Goal: Consume media (video, audio)

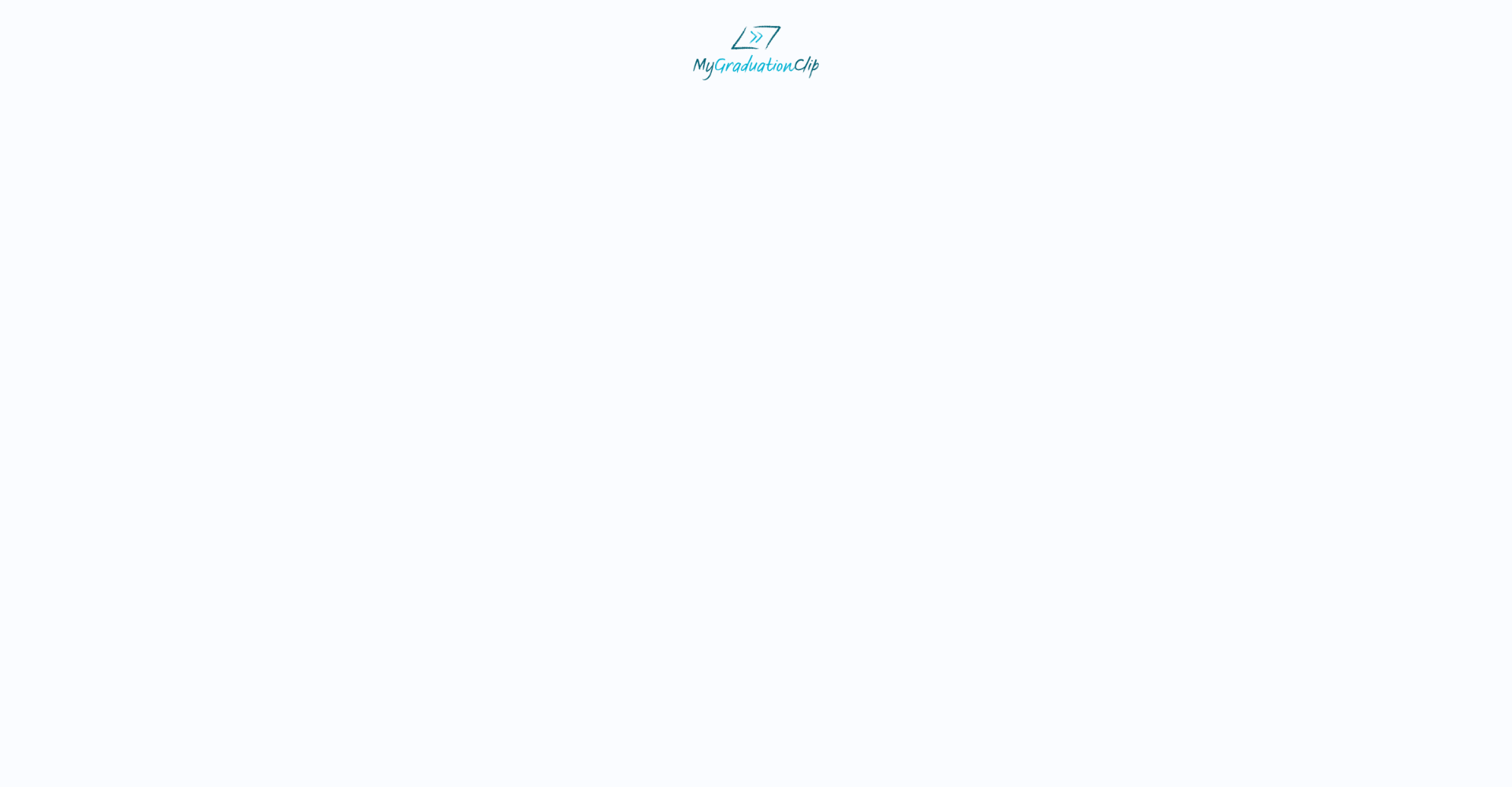
select select "**********"
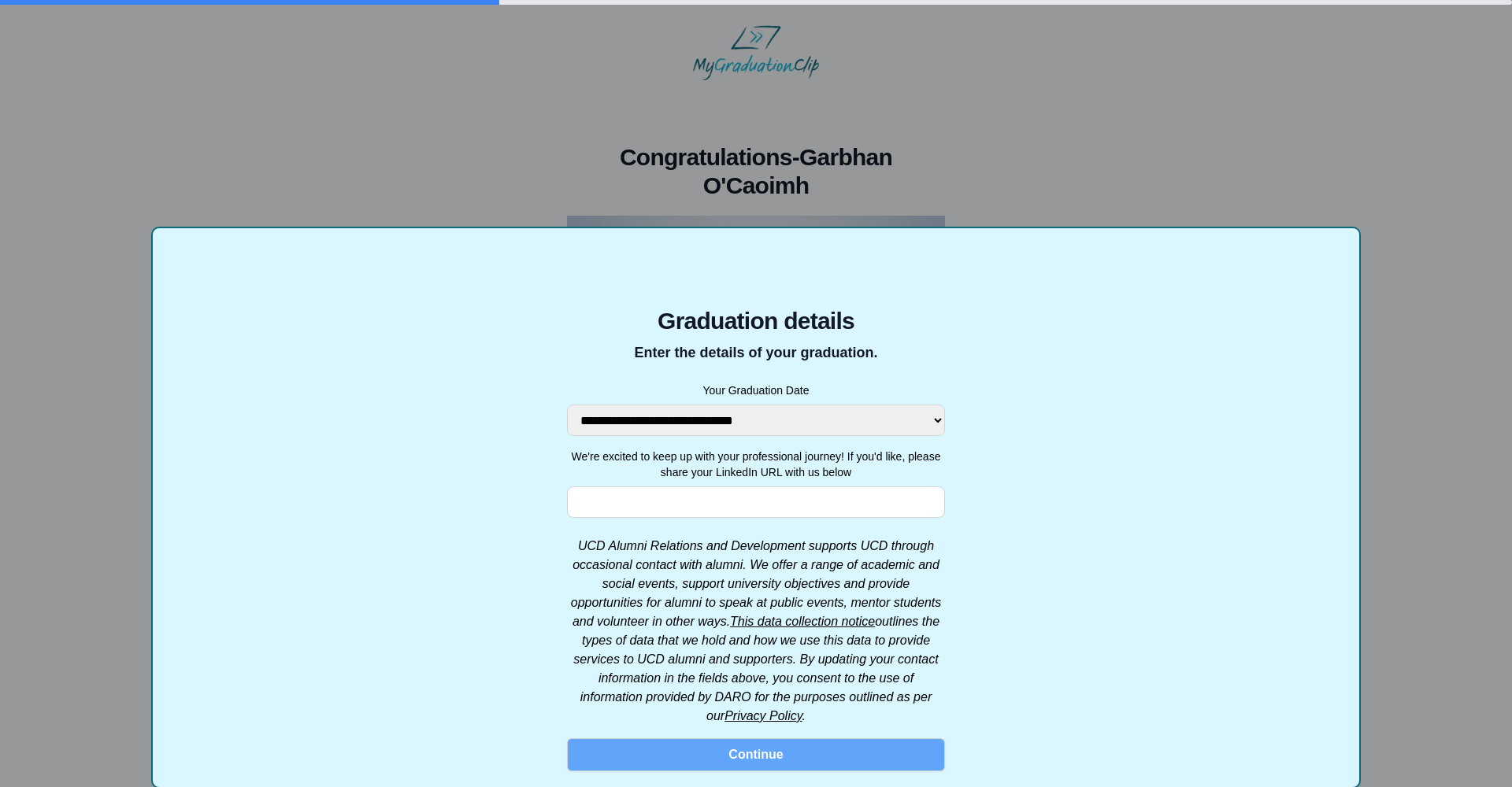
click at [759, 767] on button "Continue" at bounding box center [756, 755] width 378 height 33
click at [761, 759] on button "Continue" at bounding box center [756, 755] width 378 height 33
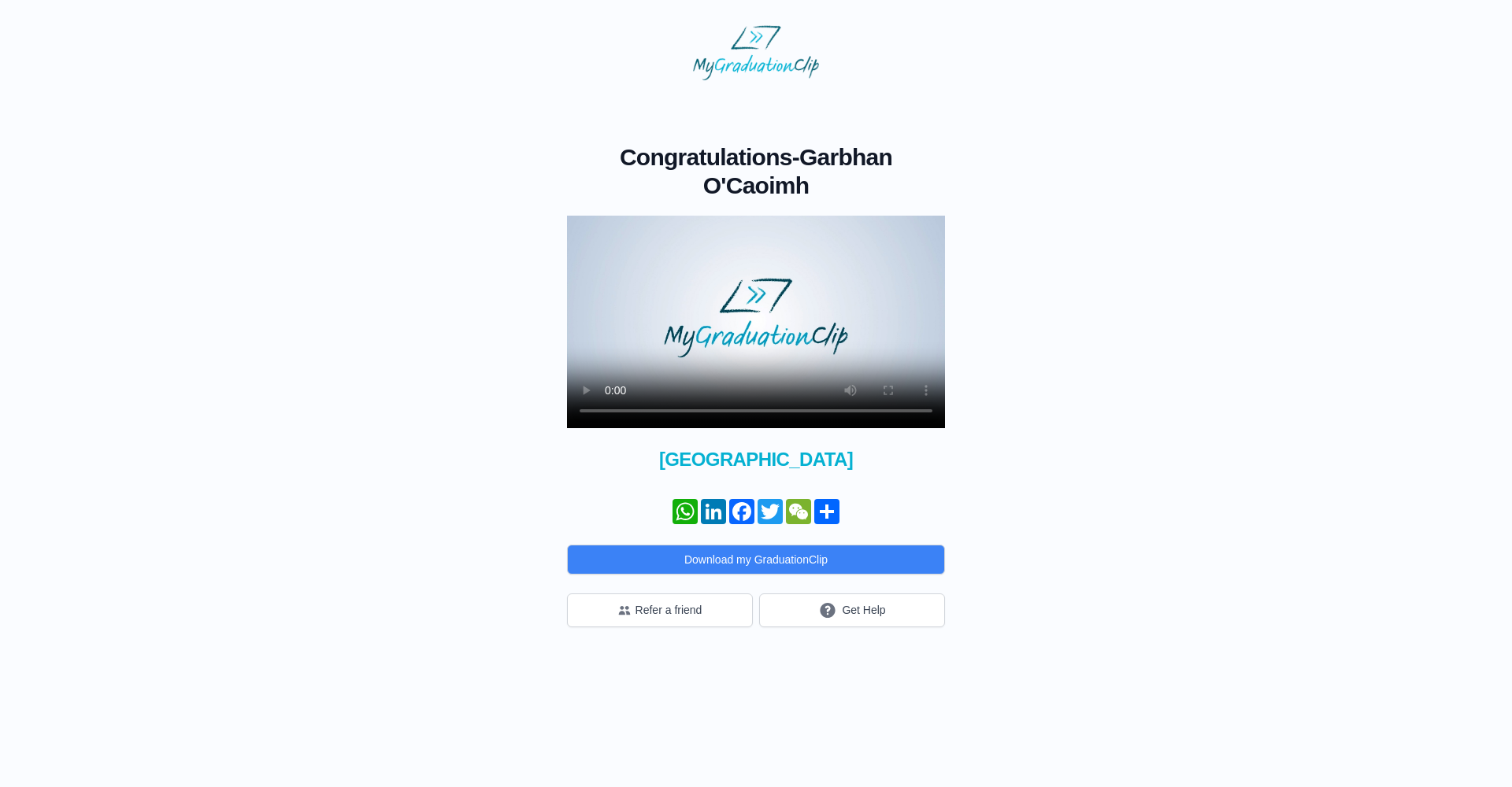
click at [770, 326] on video at bounding box center [756, 321] width 378 height 212
click at [588, 235] on video at bounding box center [756, 321] width 378 height 212
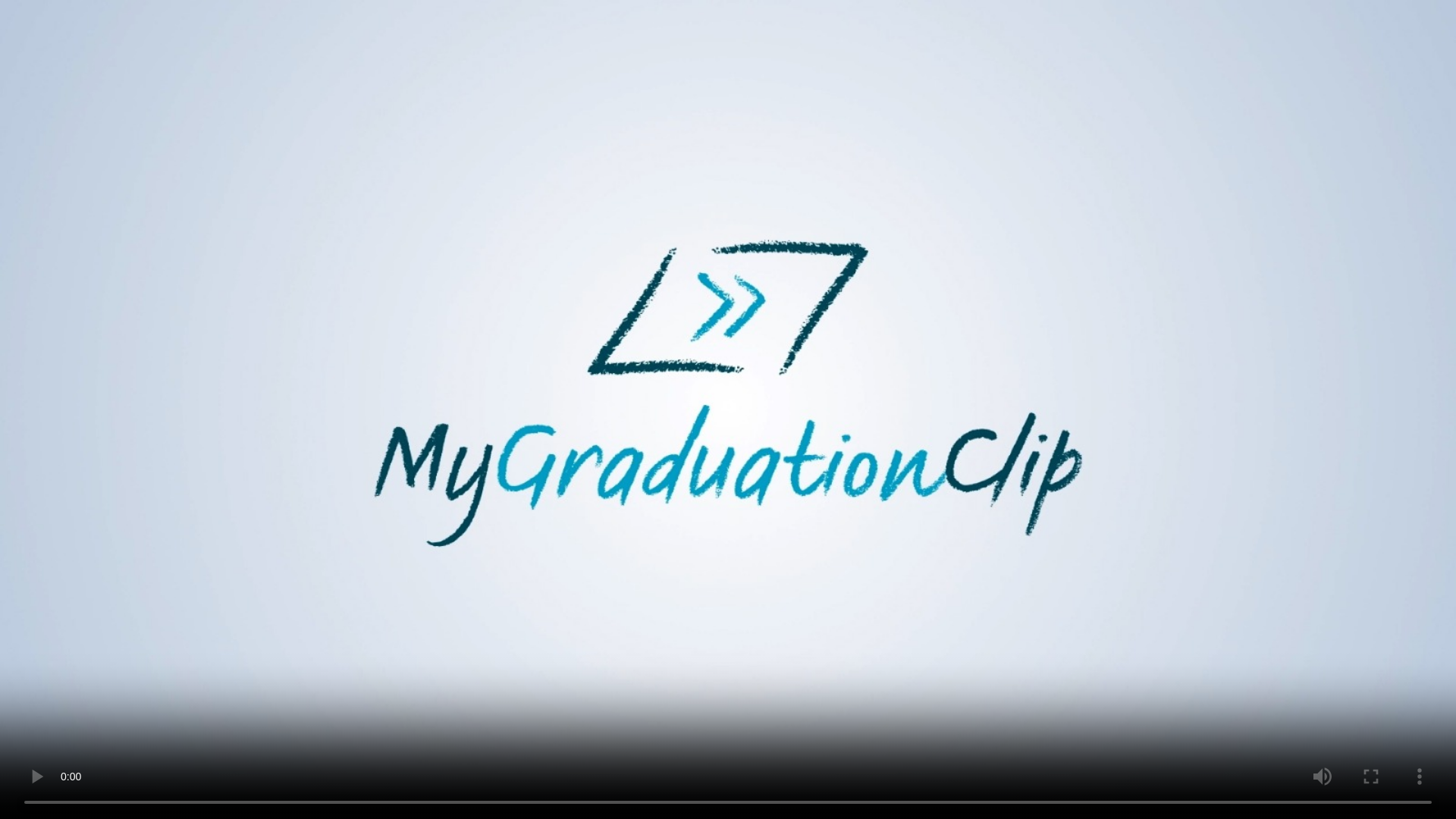
click at [689, 757] on video at bounding box center [728, 410] width 1456 height 819
click at [697, 757] on video at bounding box center [728, 410] width 1456 height 819
click at [718, 757] on video at bounding box center [728, 410] width 1456 height 819
click at [756, 757] on video at bounding box center [728, 410] width 1456 height 819
click at [727, 757] on video at bounding box center [728, 410] width 1456 height 819
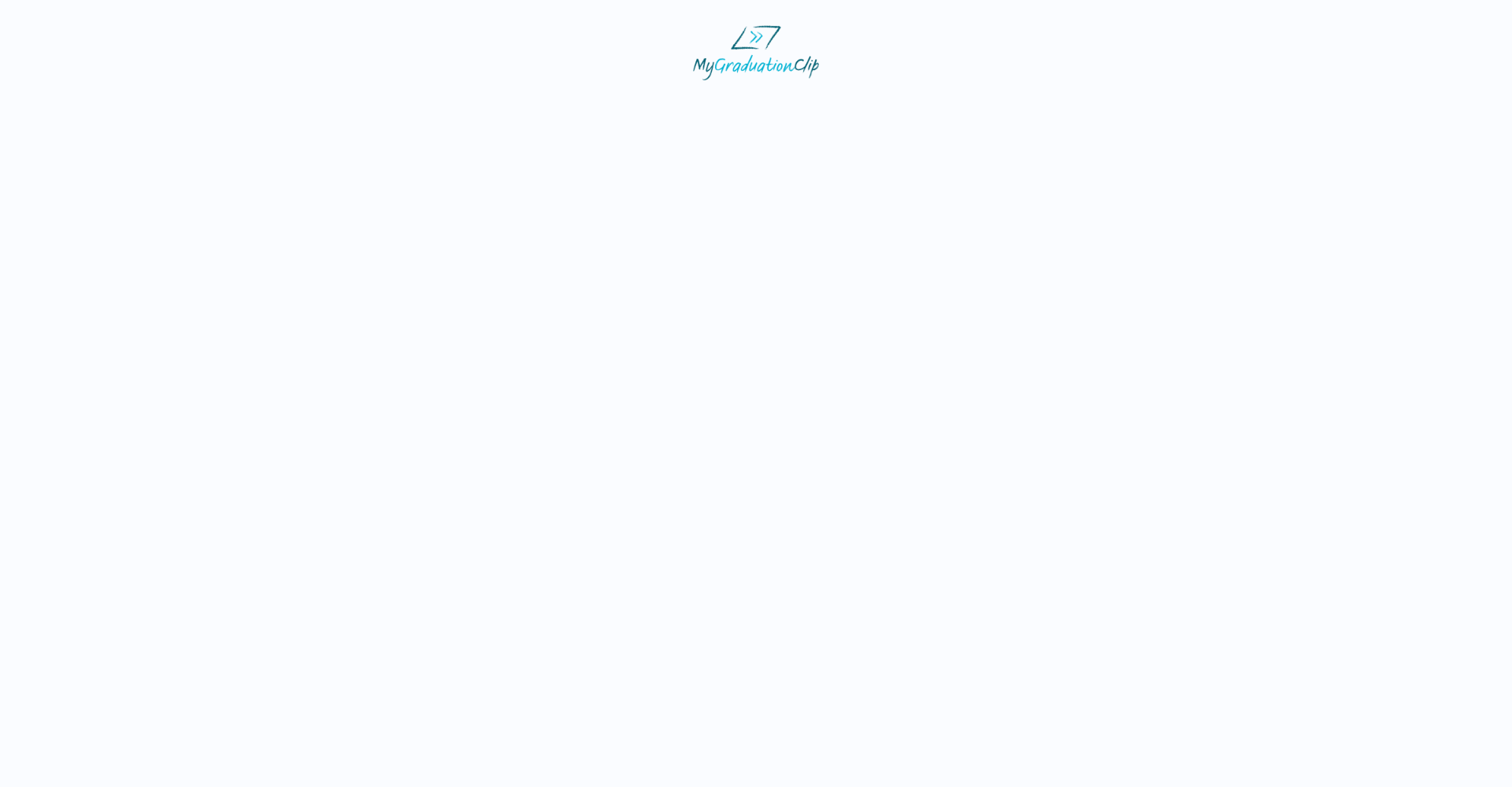
select select "**********"
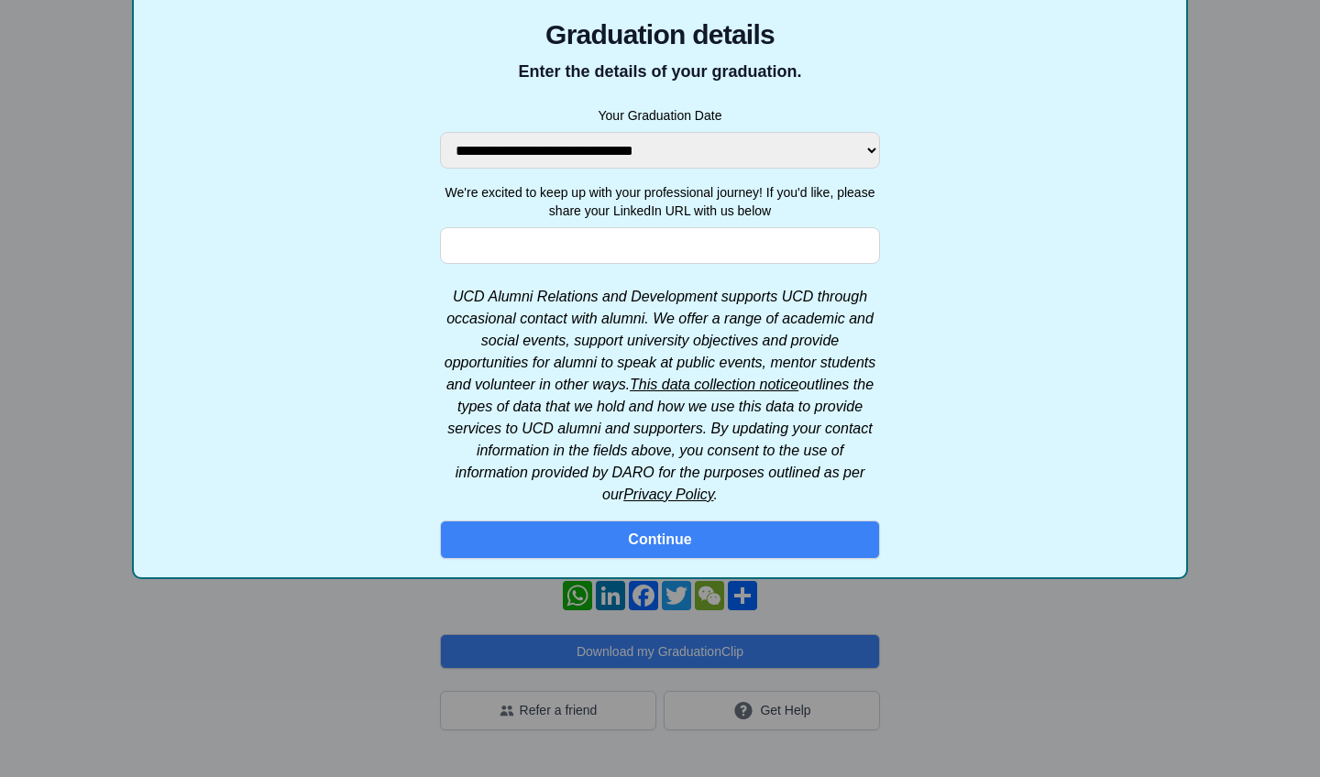
scroll to position [273, 0]
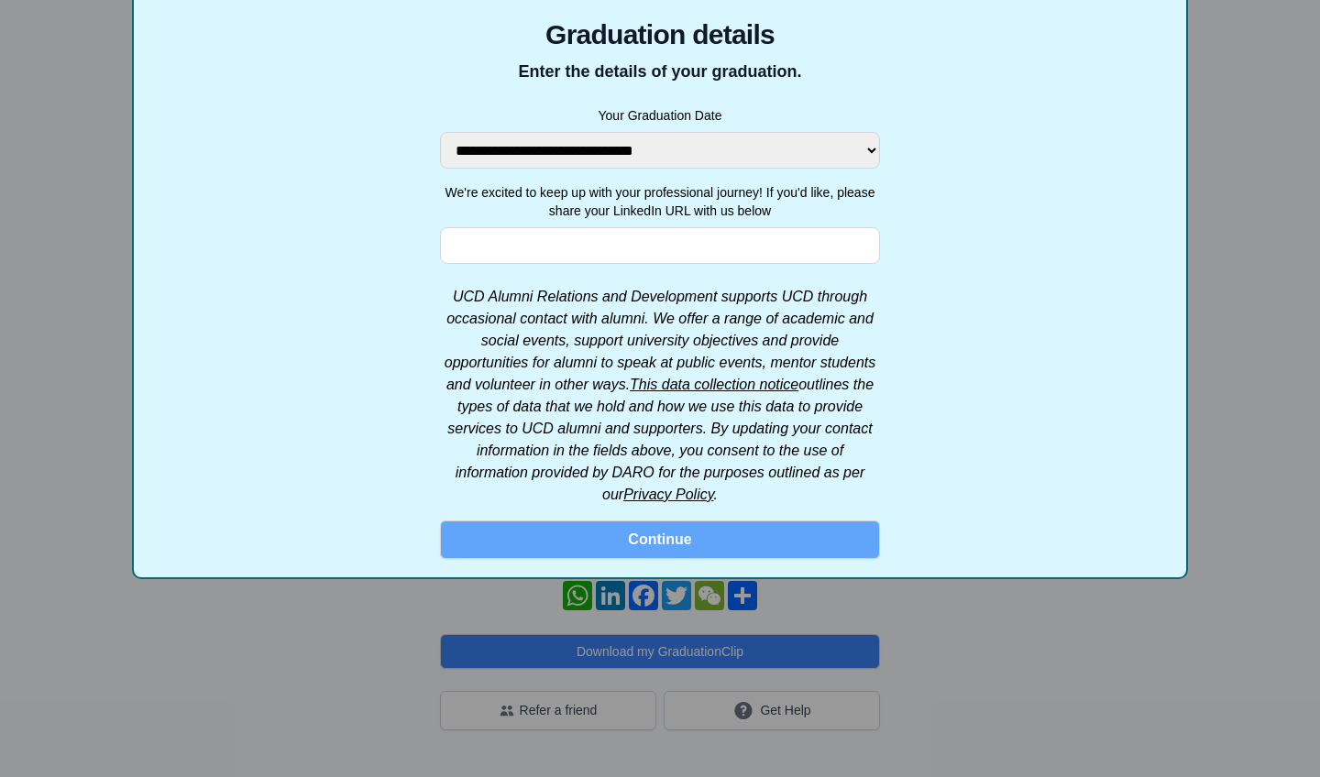
click at [700, 550] on button "Continue" at bounding box center [660, 540] width 440 height 38
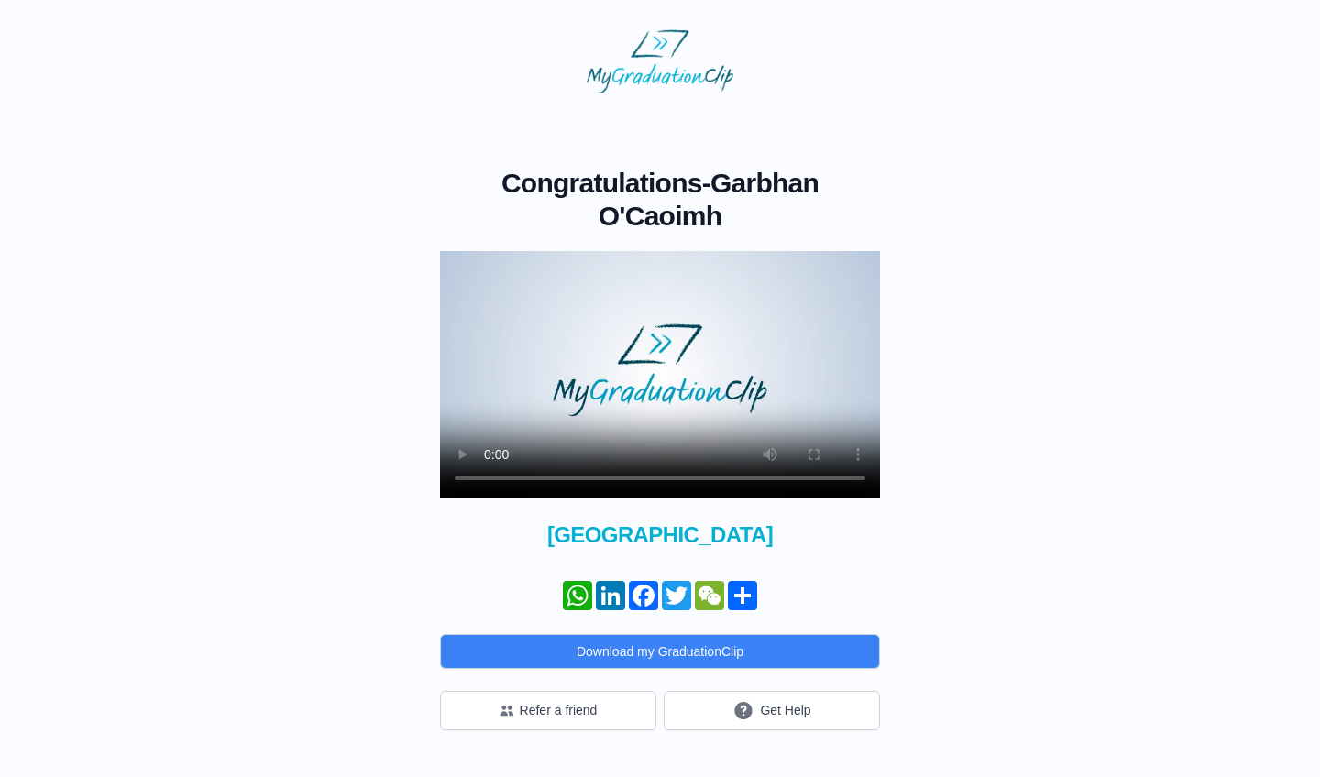
click at [657, 375] on video at bounding box center [660, 374] width 440 height 247
click at [469, 265] on video at bounding box center [660, 374] width 440 height 247
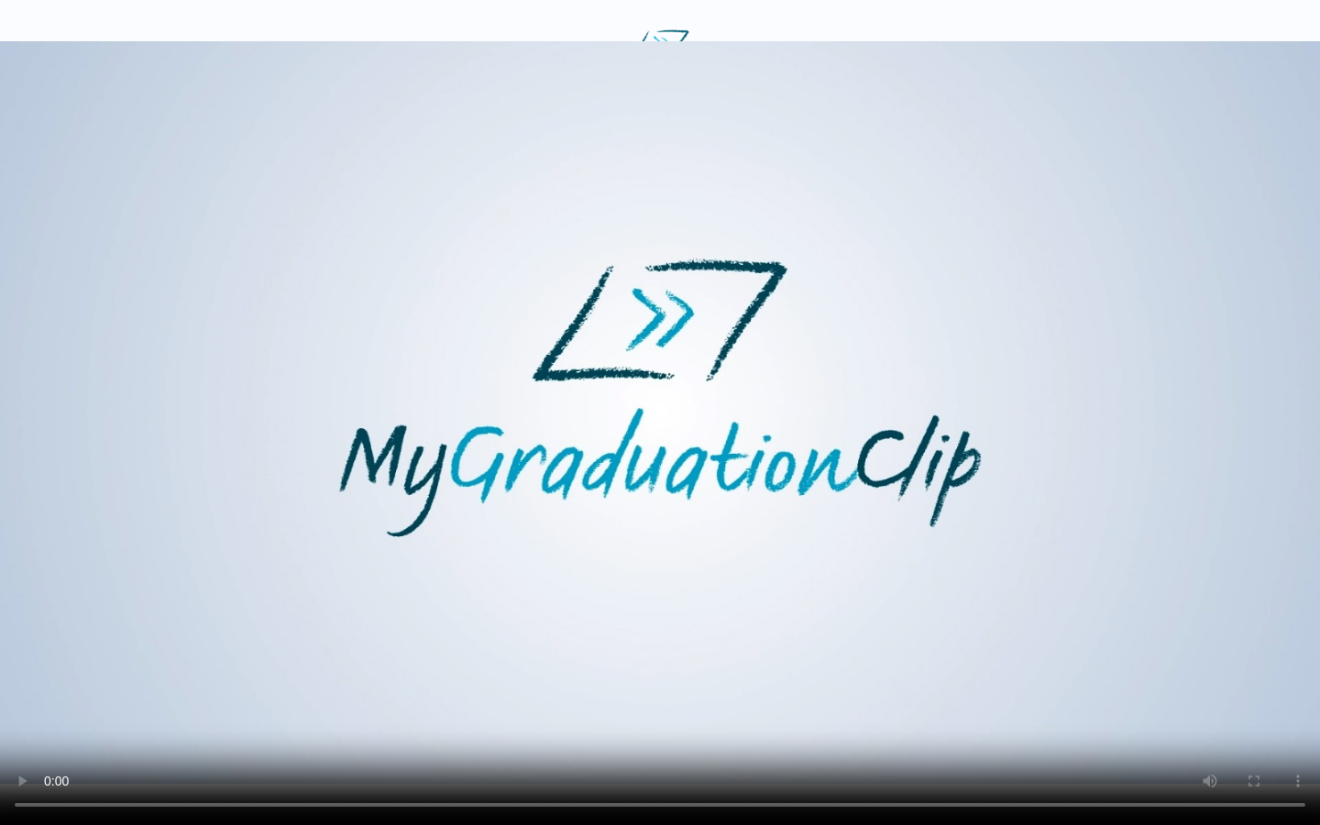
click at [821, 762] on video at bounding box center [660, 412] width 1320 height 825
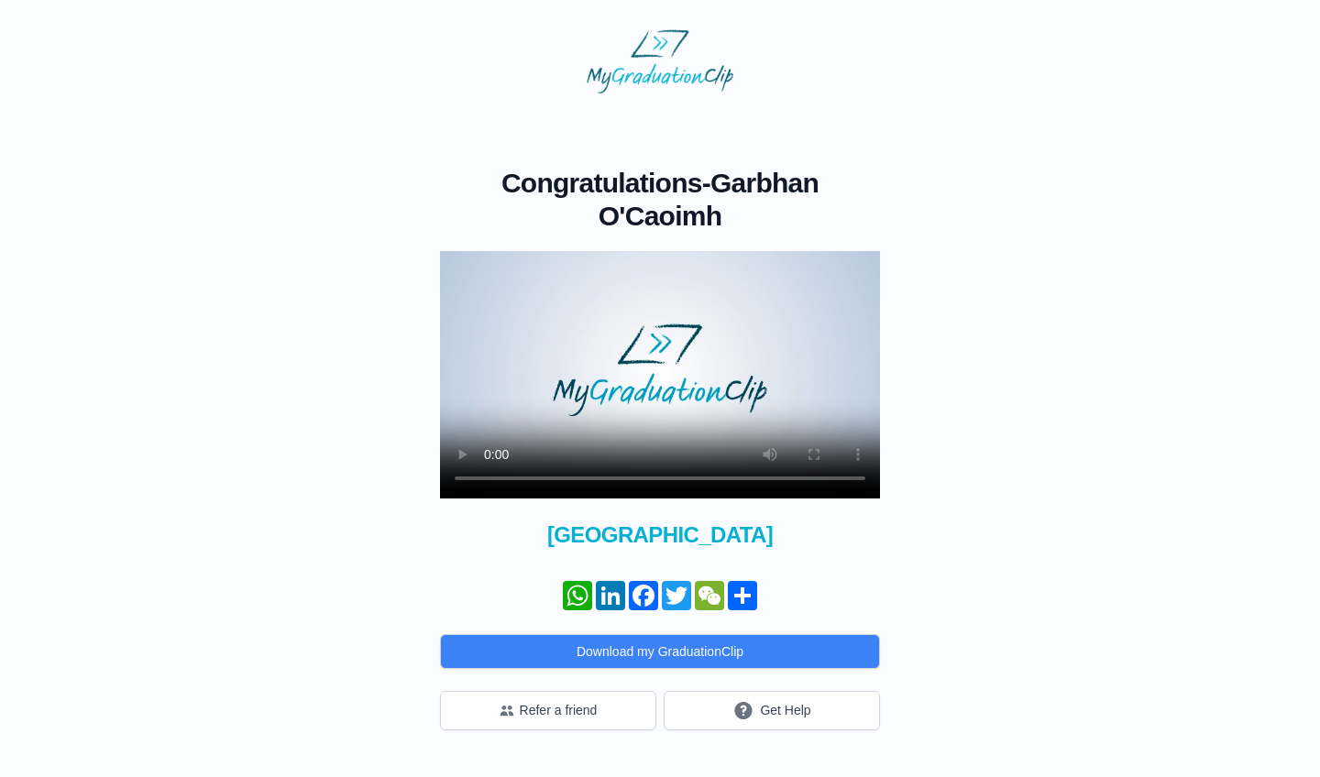
click at [665, 477] on video at bounding box center [660, 374] width 440 height 247
click at [620, 478] on video at bounding box center [660, 374] width 440 height 247
click at [628, 477] on video at bounding box center [660, 374] width 440 height 247
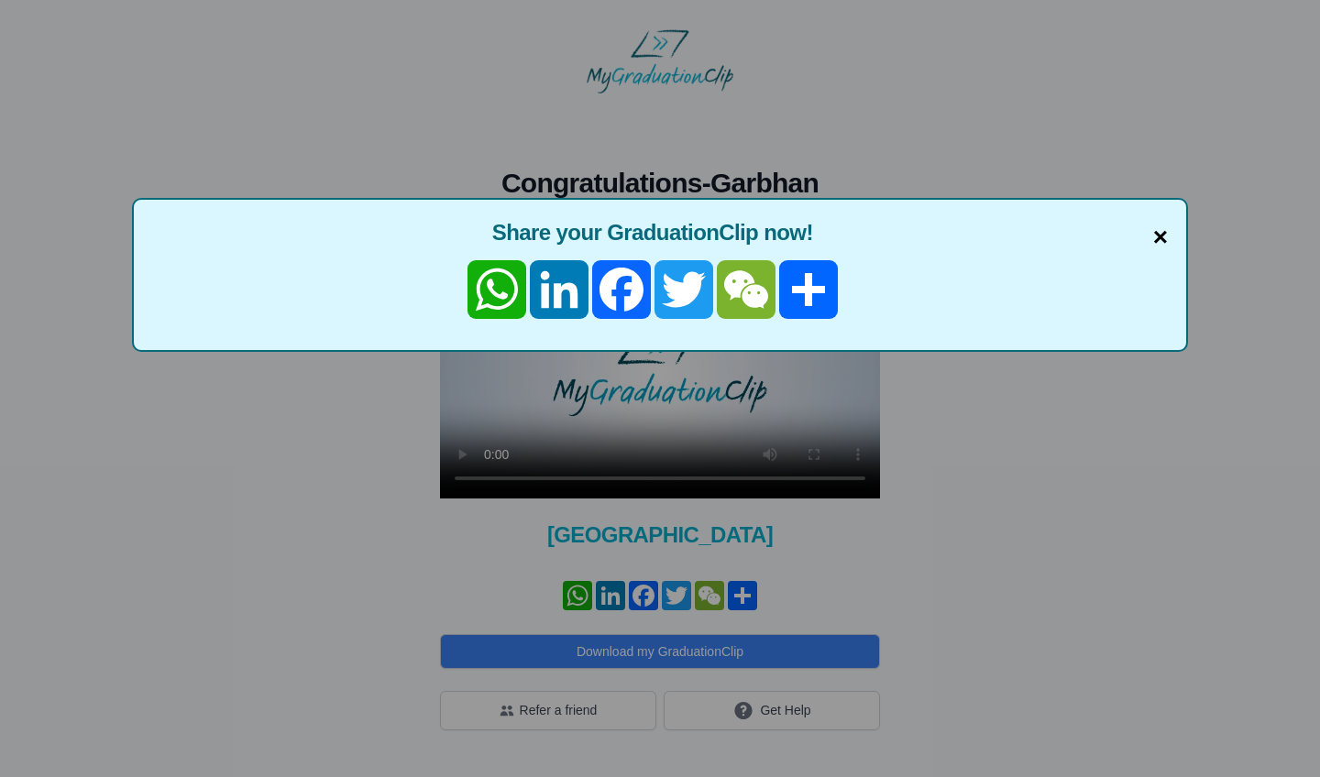
click at [1156, 238] on span "×" at bounding box center [1160, 237] width 15 height 38
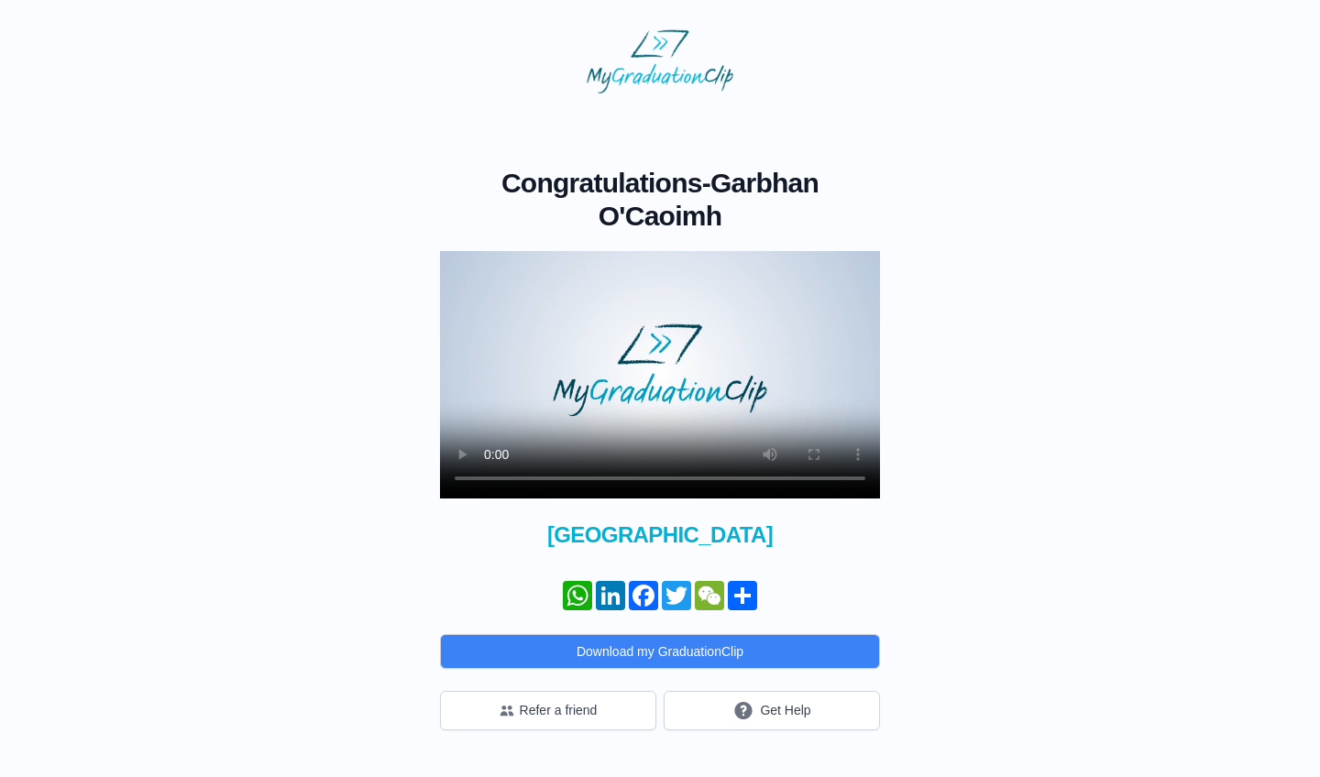
scroll to position [0, 0]
